Goal: Transaction & Acquisition: Obtain resource

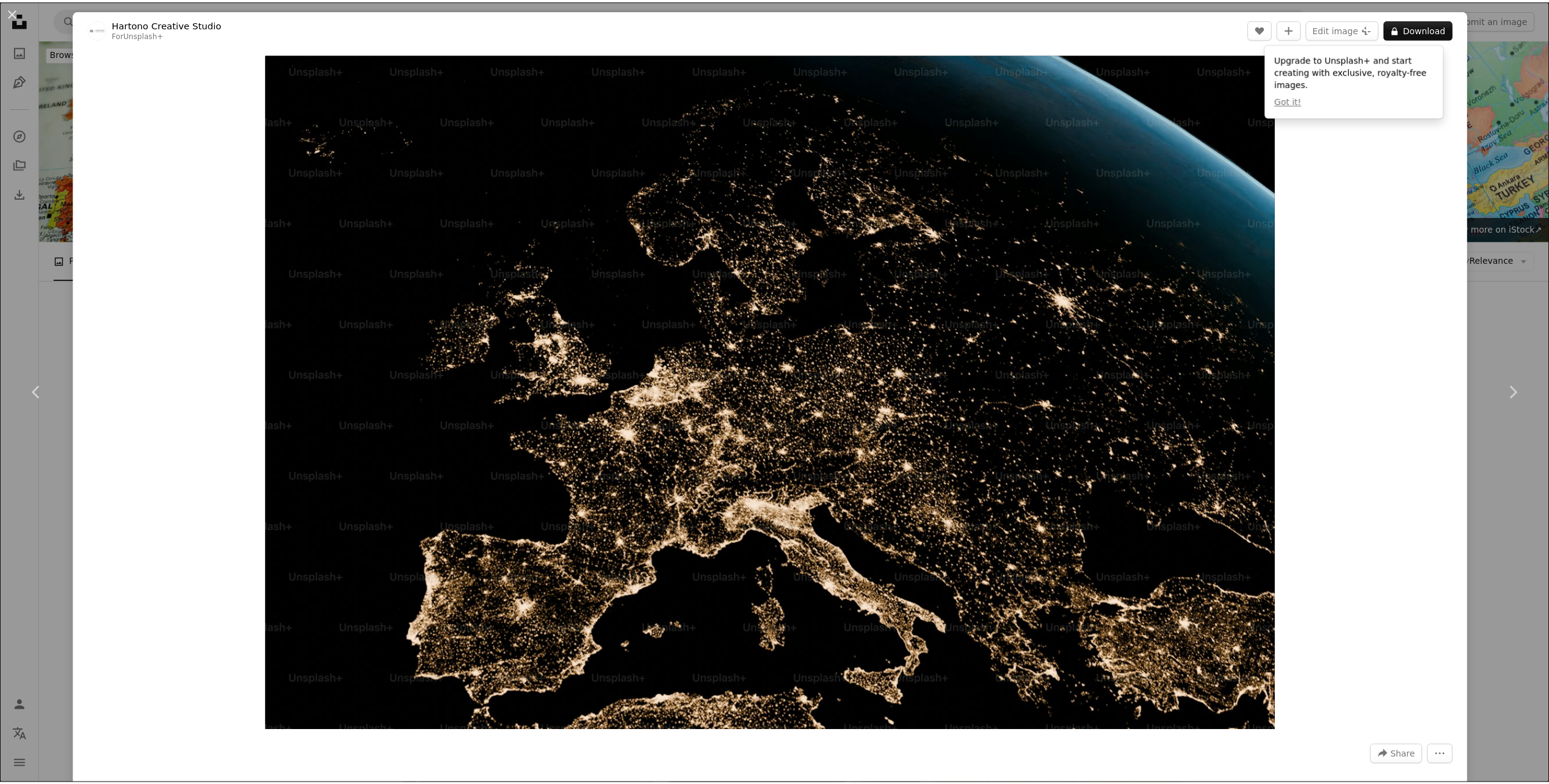
scroll to position [1633, 0]
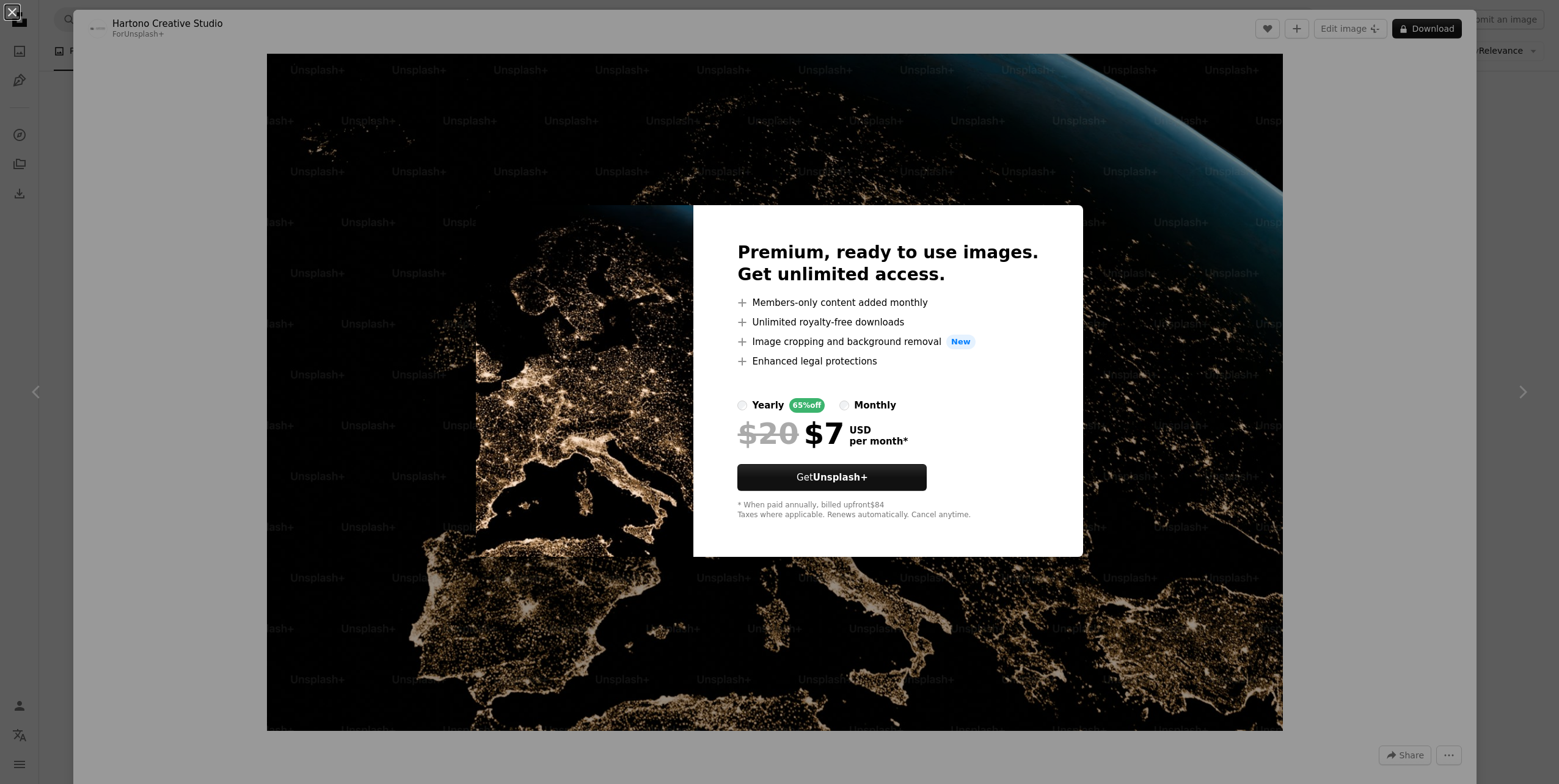
click at [1109, 302] on div "An X shape Premium, ready to use images. Get unlimited access. A plus sign Memb…" at bounding box center [779, 392] width 1559 height 784
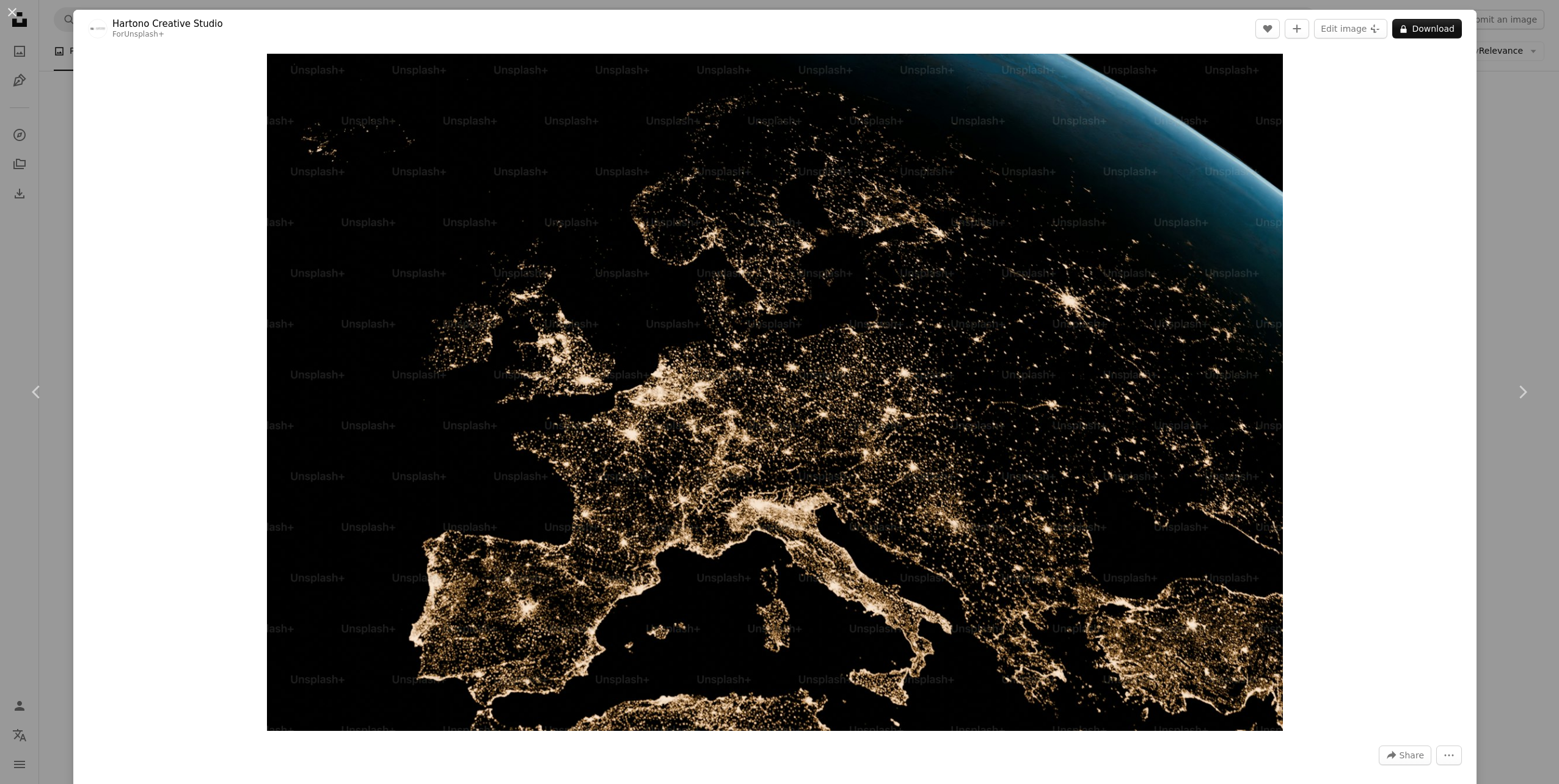
click at [1506, 192] on div "An X shape Chevron left Chevron right Hartono Creative Studio For Unsplash+ A h…" at bounding box center [779, 392] width 1559 height 784
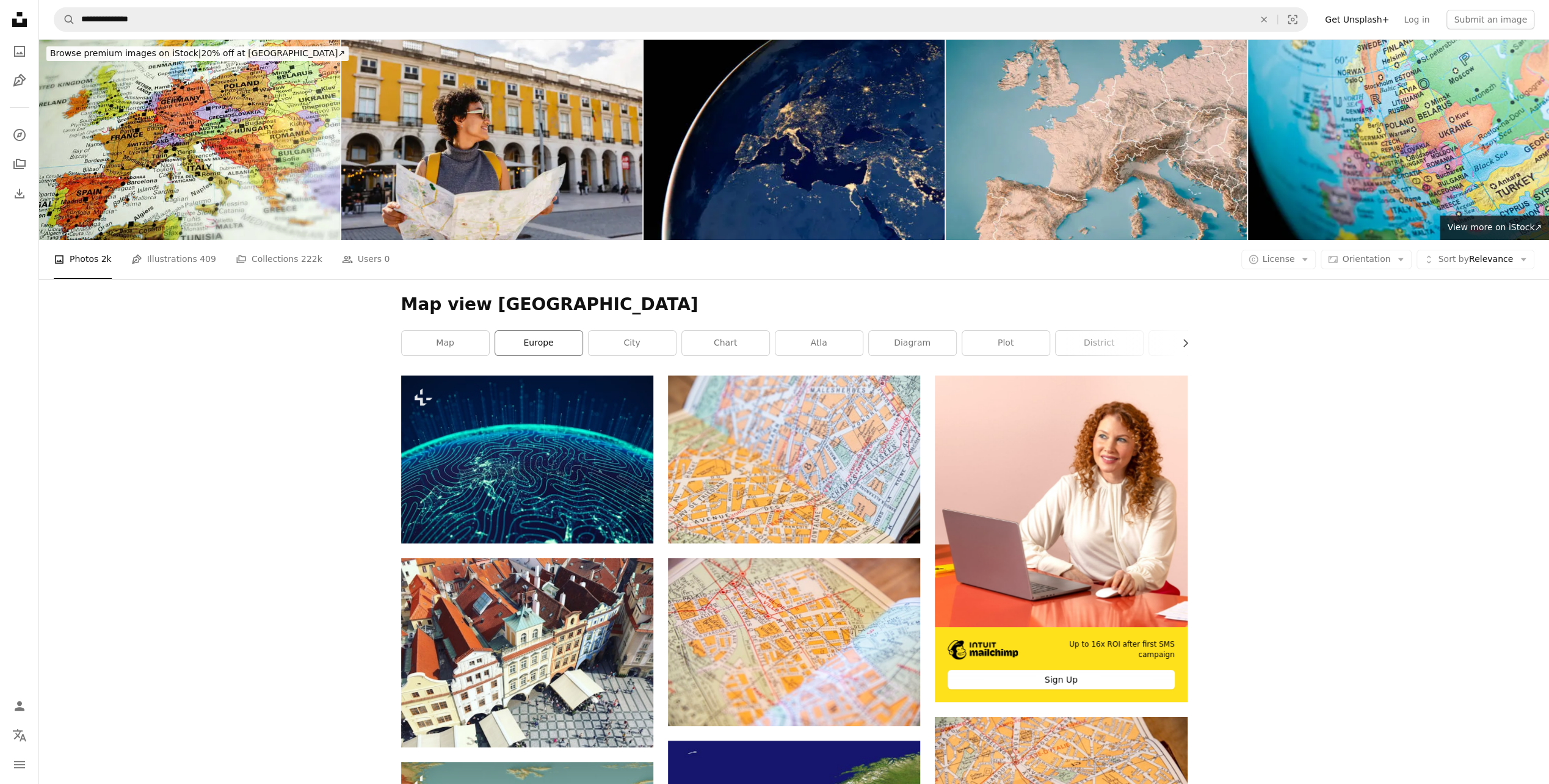
click at [522, 342] on link "europe" at bounding box center [539, 343] width 87 height 24
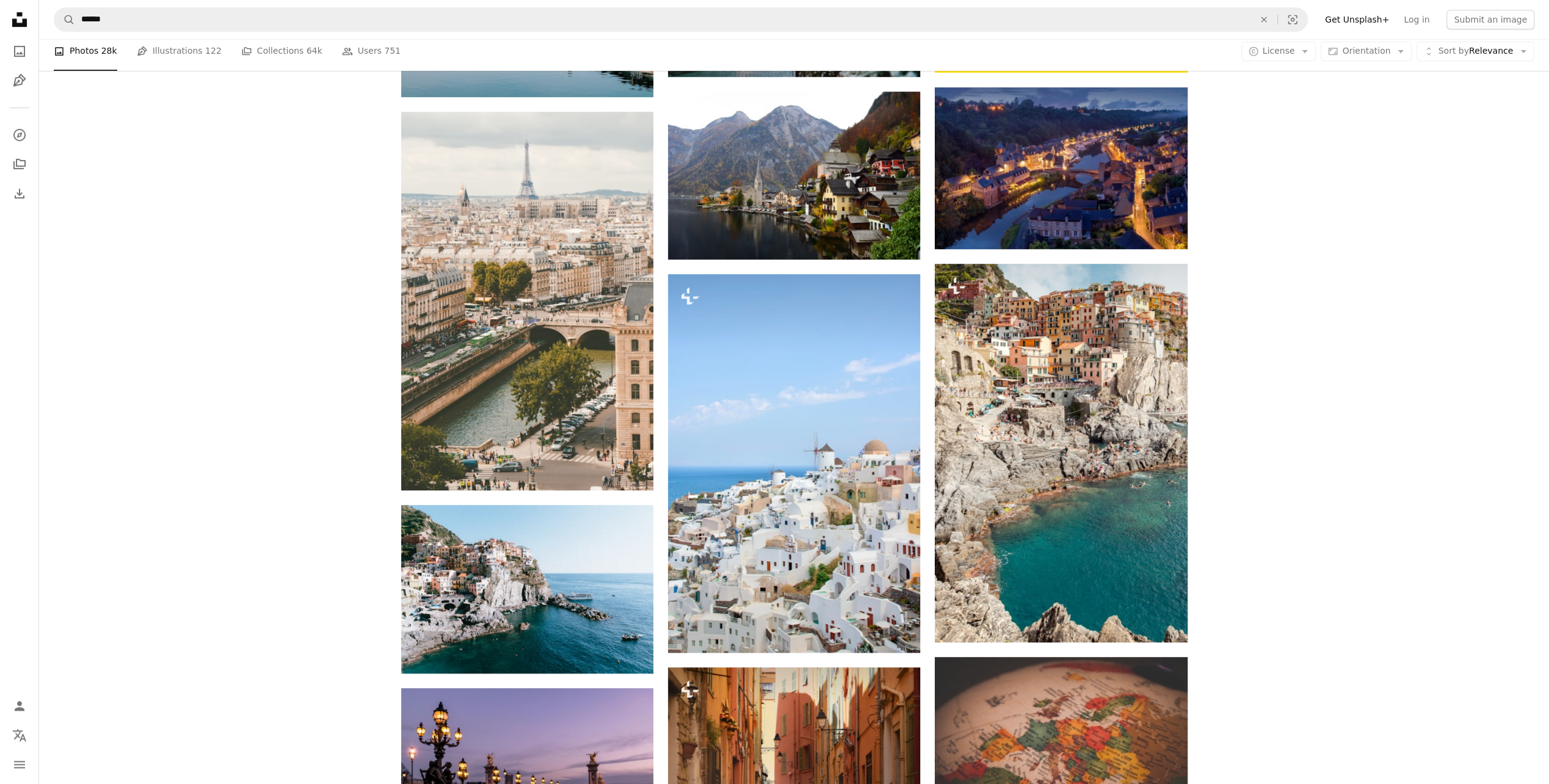
scroll to position [439, 0]
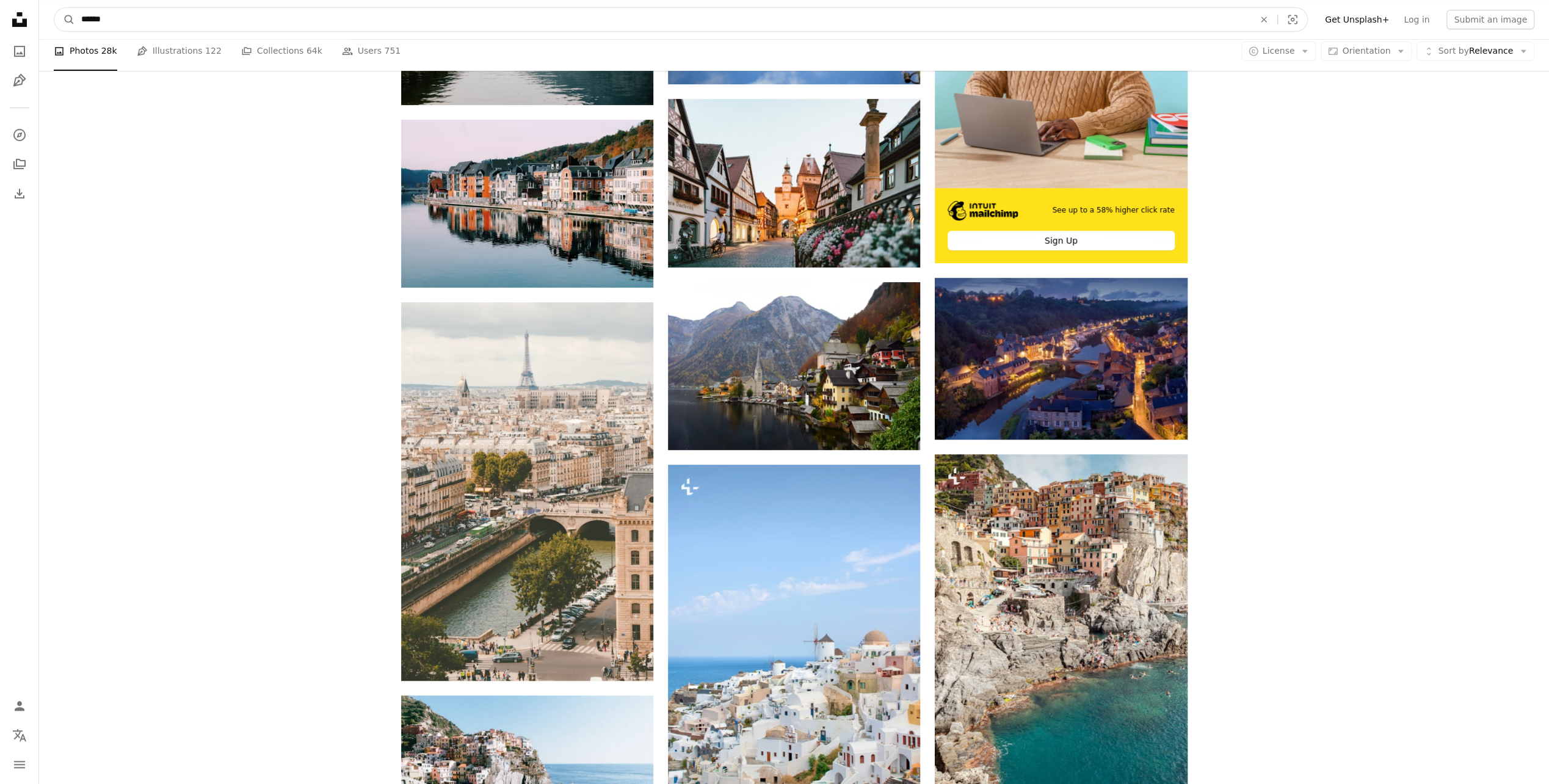
drag, startPoint x: 238, startPoint y: 21, endPoint x: 15, endPoint y: 21, distance: 223.0
type input "**********"
click button "A magnifying glass" at bounding box center [64, 19] width 21 height 23
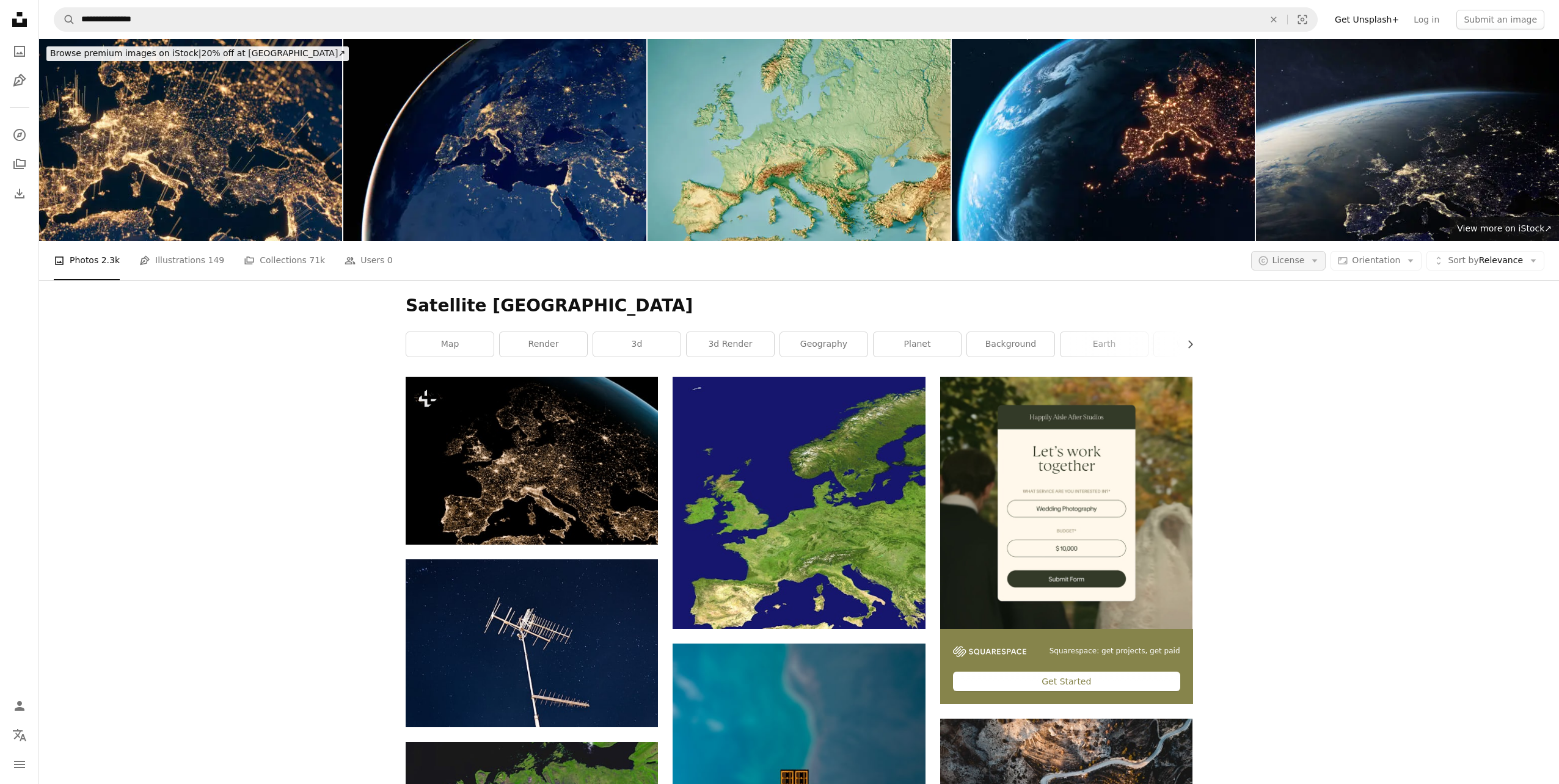
click at [1310, 257] on icon "Arrow down" at bounding box center [1314, 260] width 11 height 11
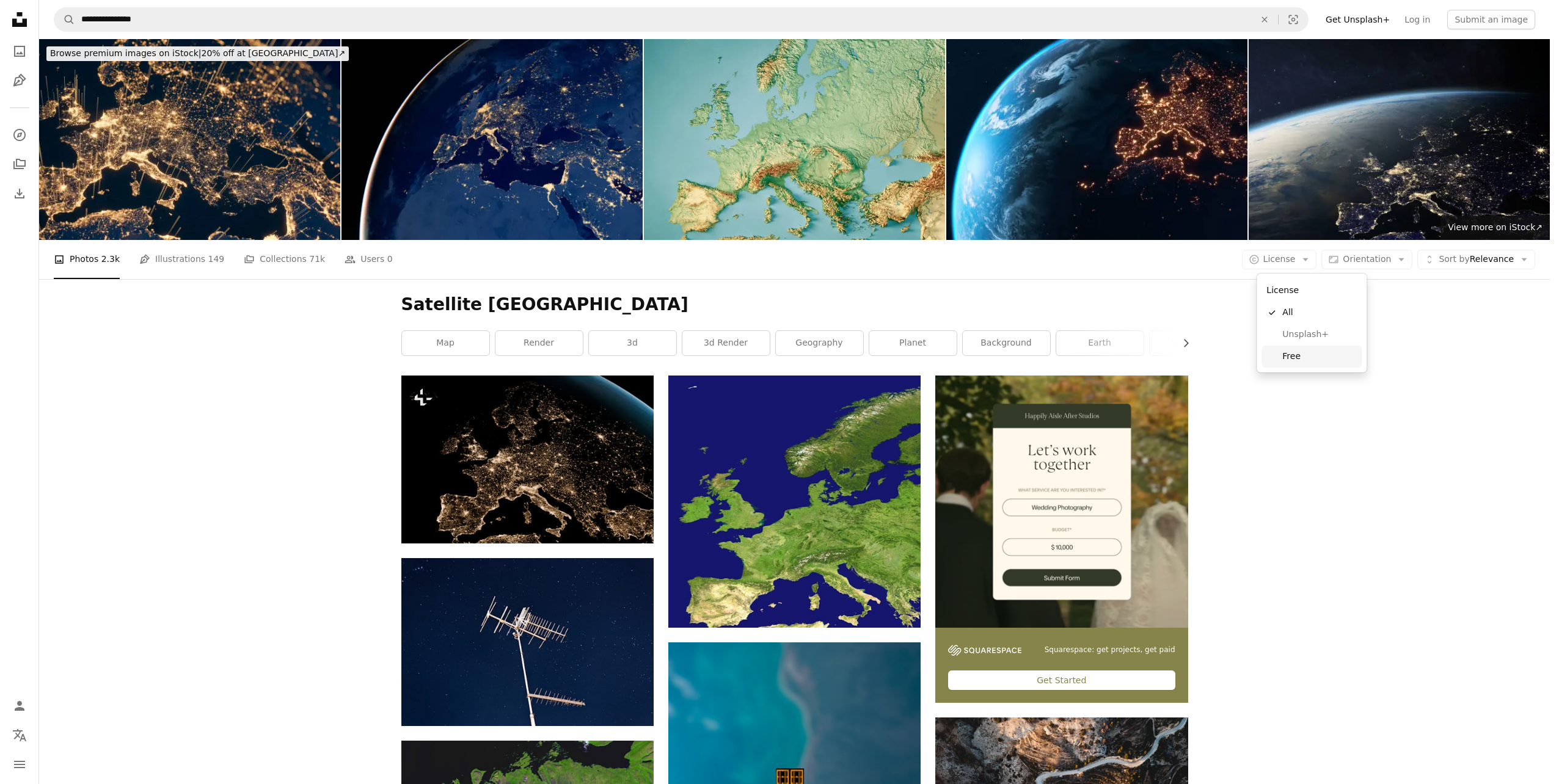
click at [1300, 355] on span "Free" at bounding box center [1319, 356] width 75 height 12
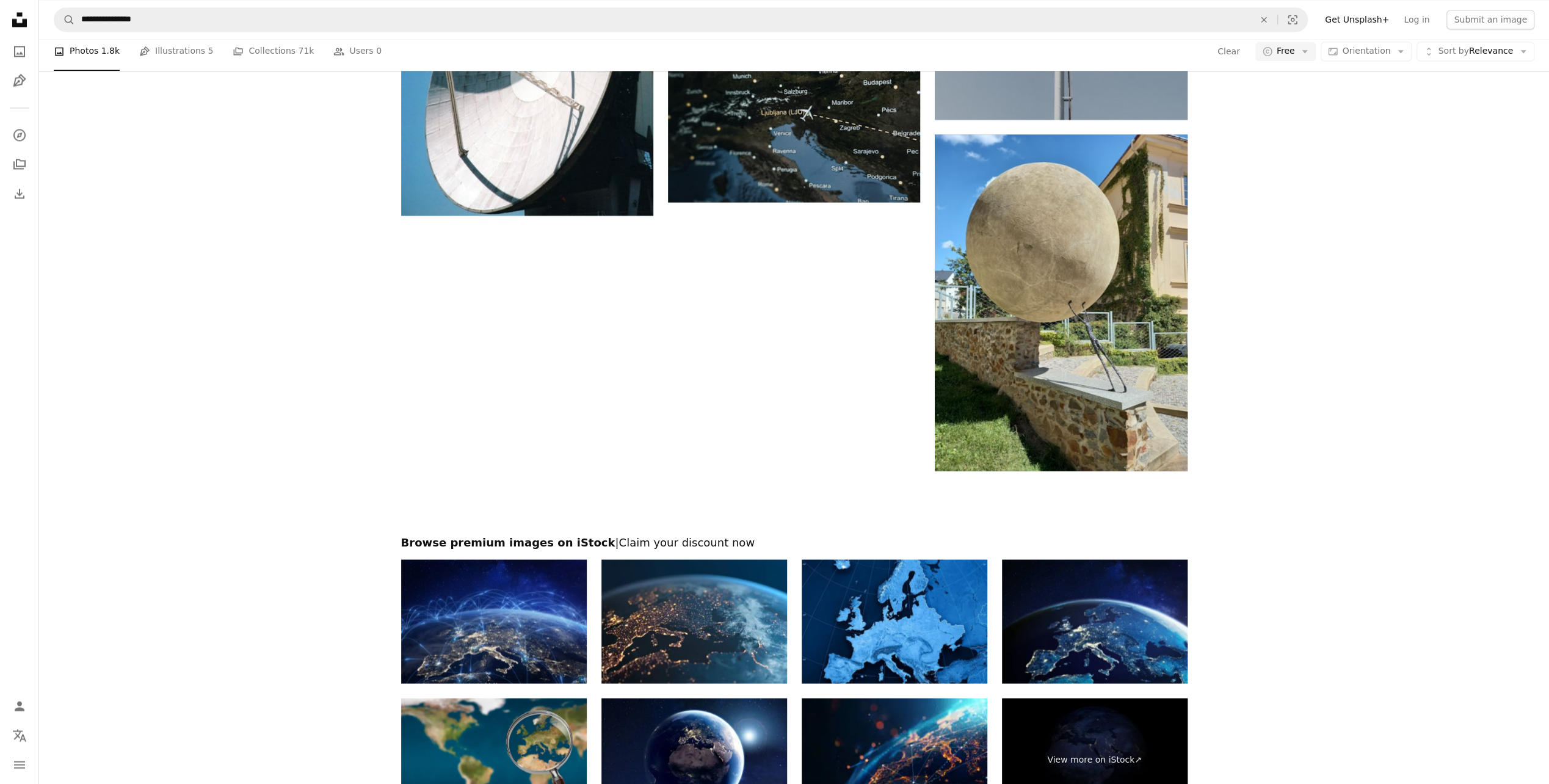
scroll to position [2198, 0]
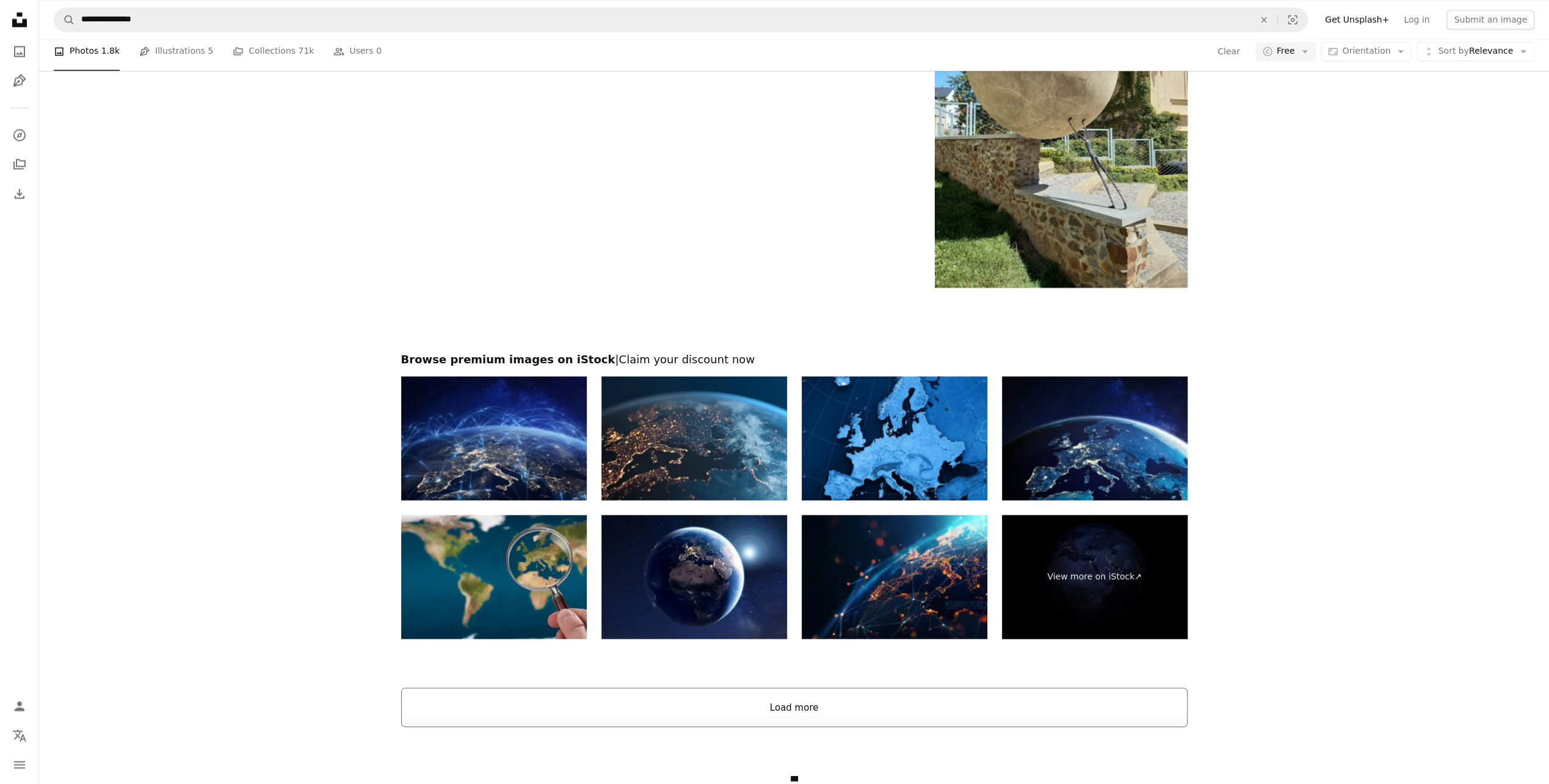
click at [1174, 705] on button "Load more" at bounding box center [794, 707] width 787 height 39
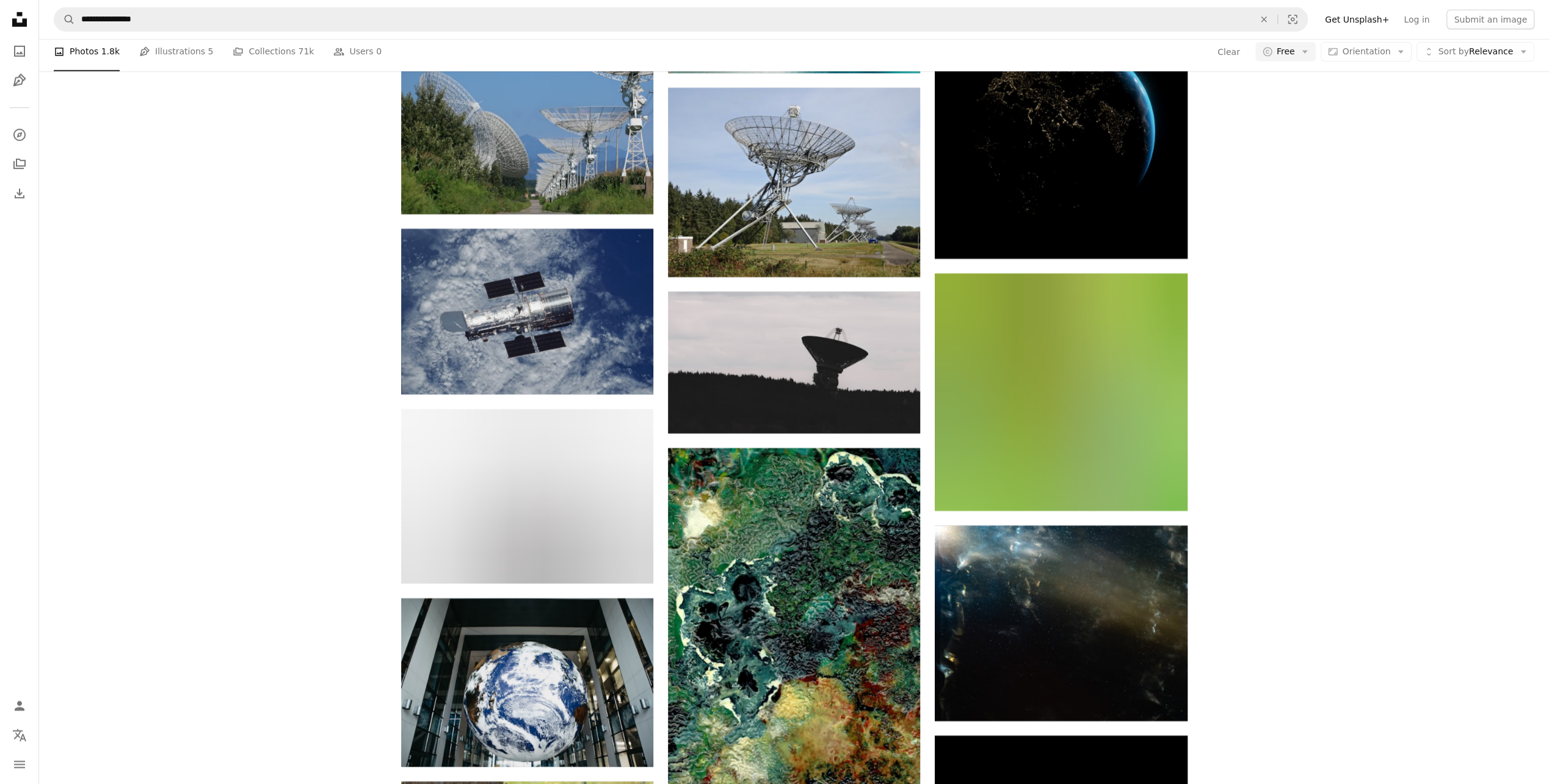
scroll to position [8365, 0]
